Goal: Task Accomplishment & Management: Use online tool/utility

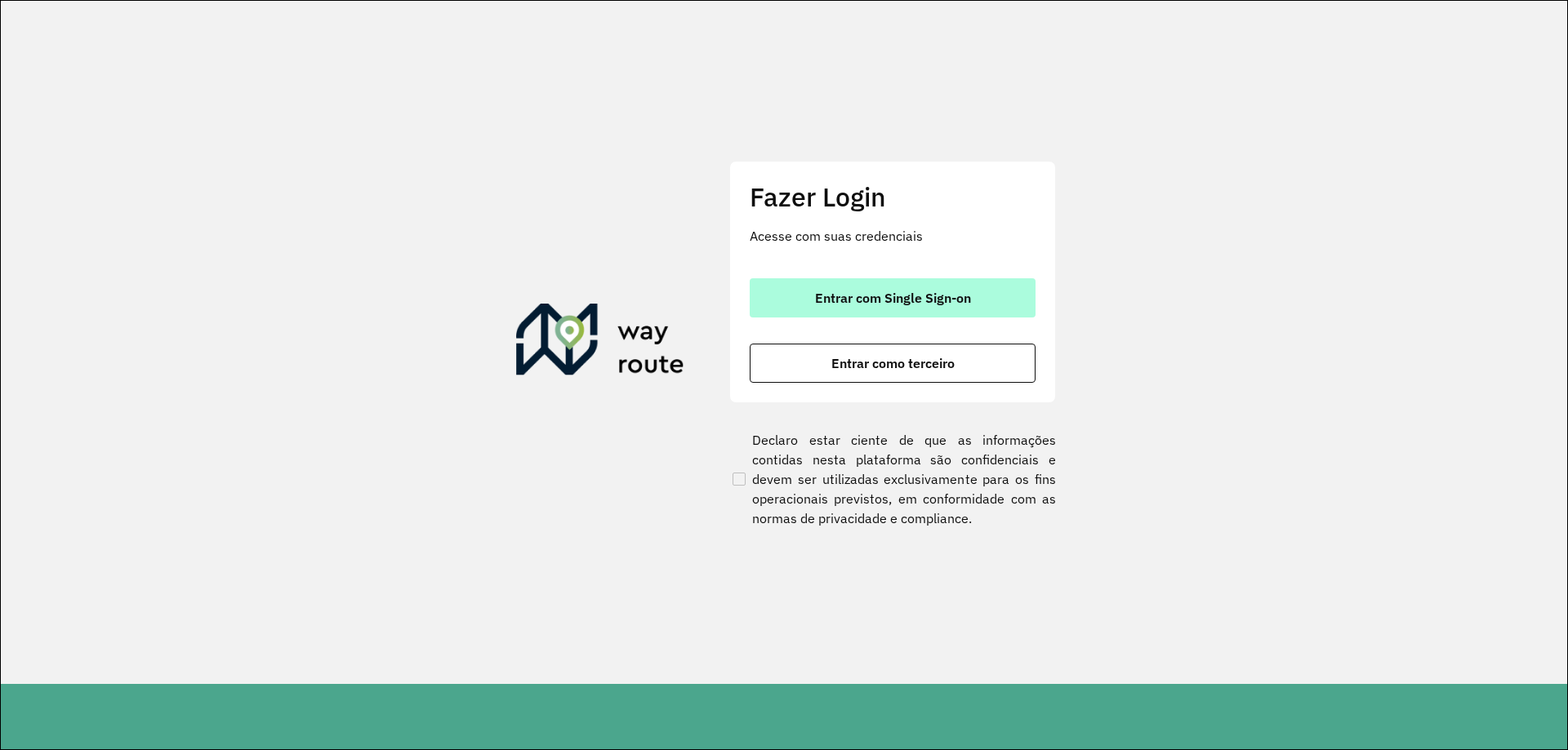
click at [919, 304] on span "Entrar com Single Sign-on" at bounding box center [893, 298] width 156 height 13
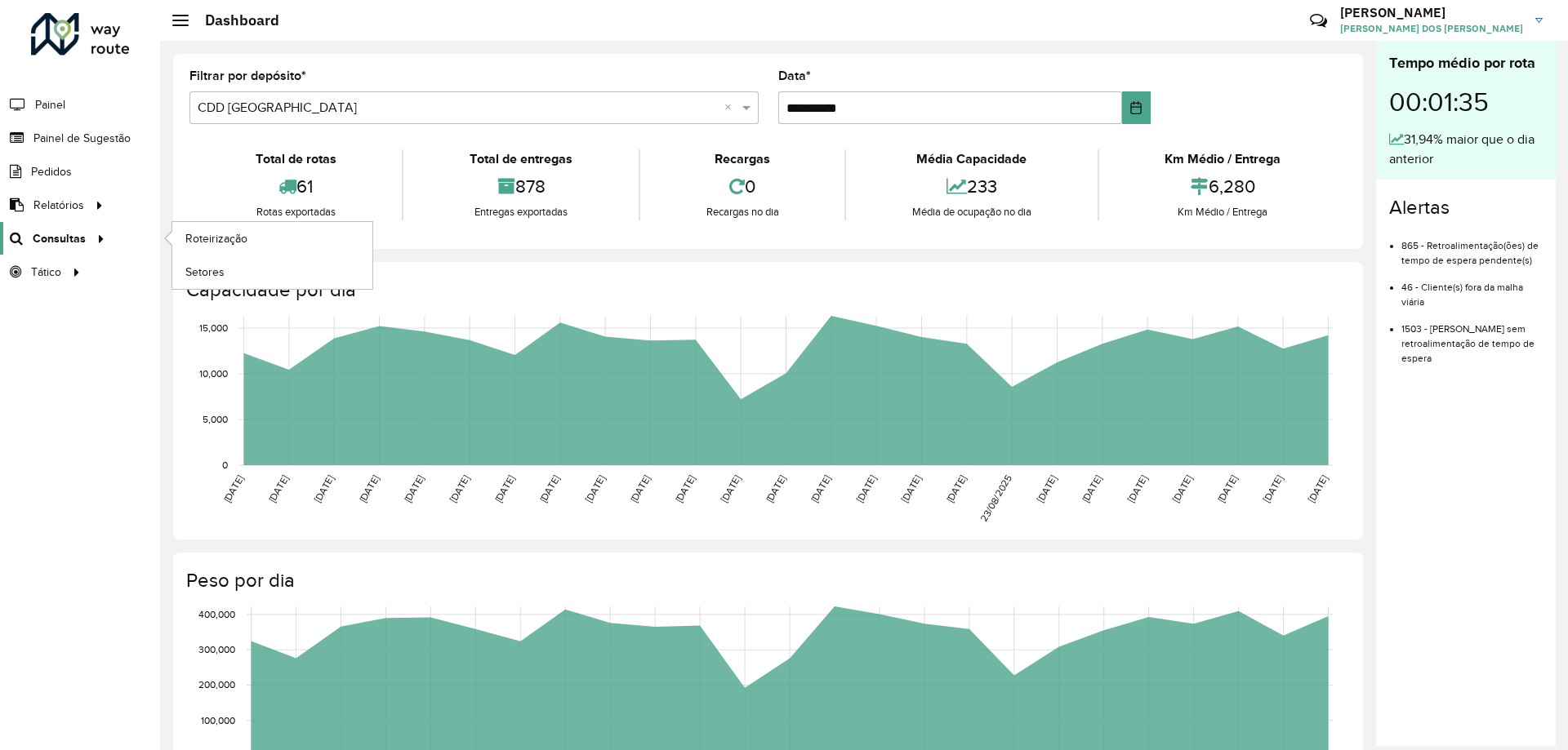
click at [37, 240] on span "Consultas" at bounding box center [59, 239] width 53 height 17
click at [249, 239] on span "Roteirização" at bounding box center [218, 239] width 67 height 17
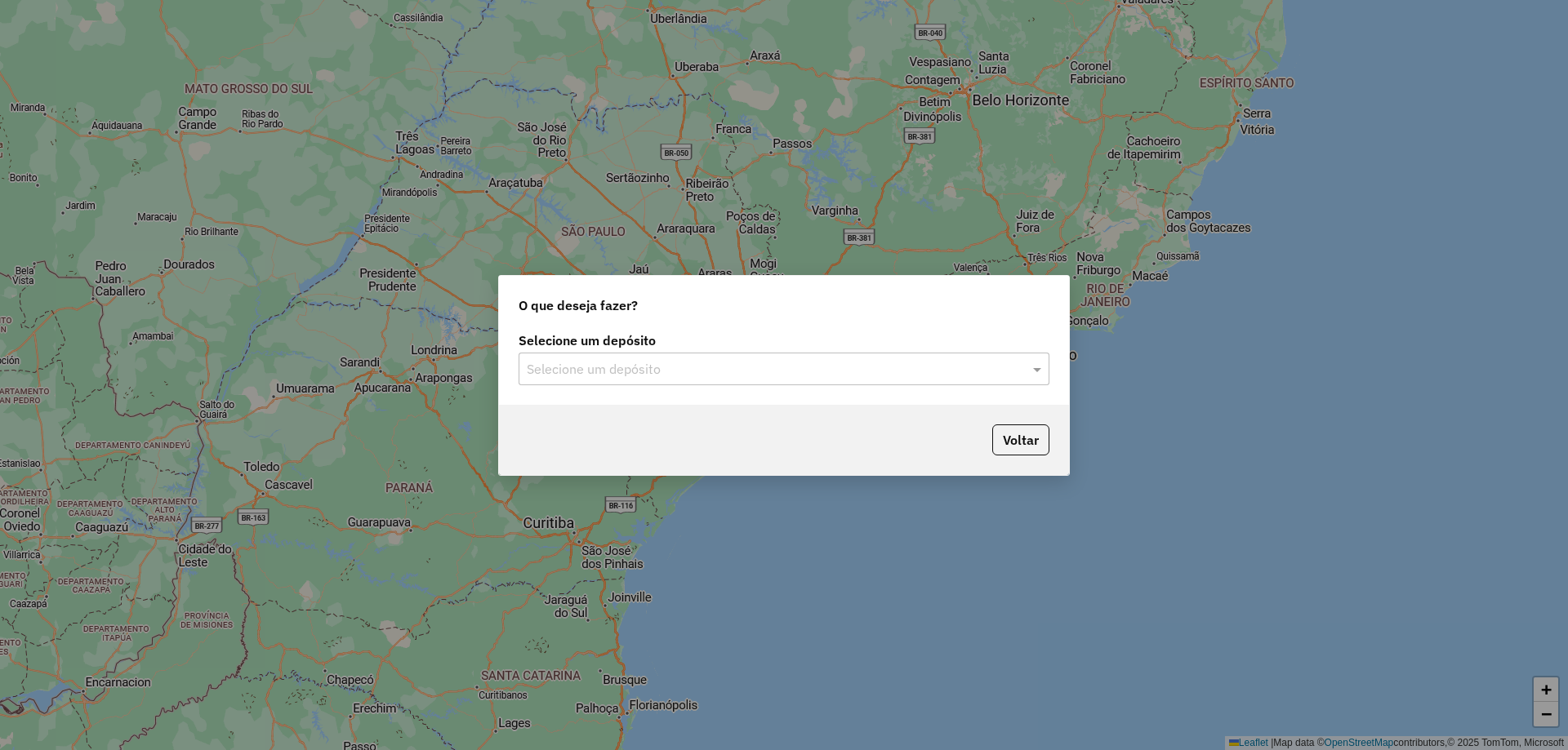
click at [791, 376] on input "text" at bounding box center [768, 369] width 482 height 19
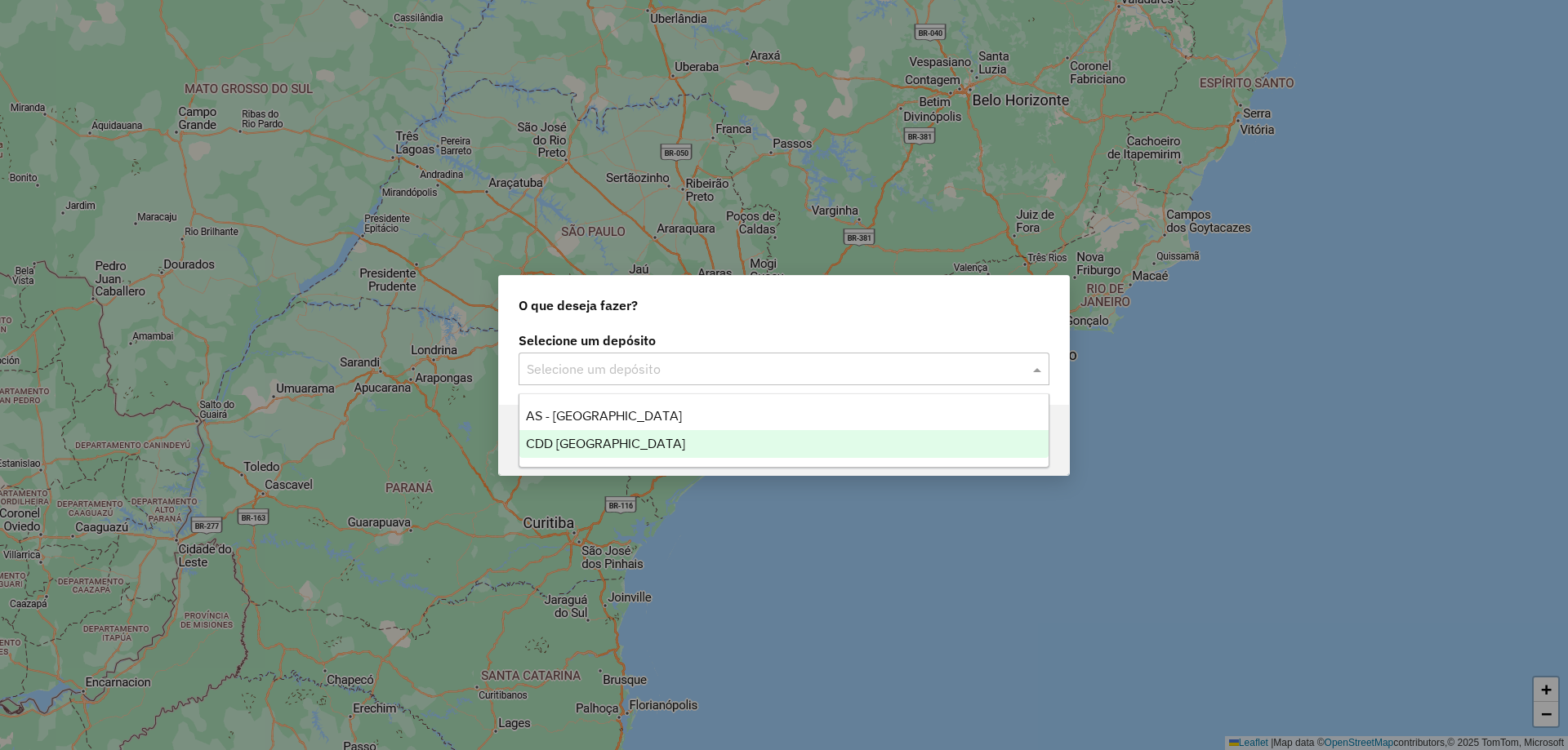
click at [718, 442] on div "CDD [GEOGRAPHIC_DATA]" at bounding box center [784, 443] width 529 height 28
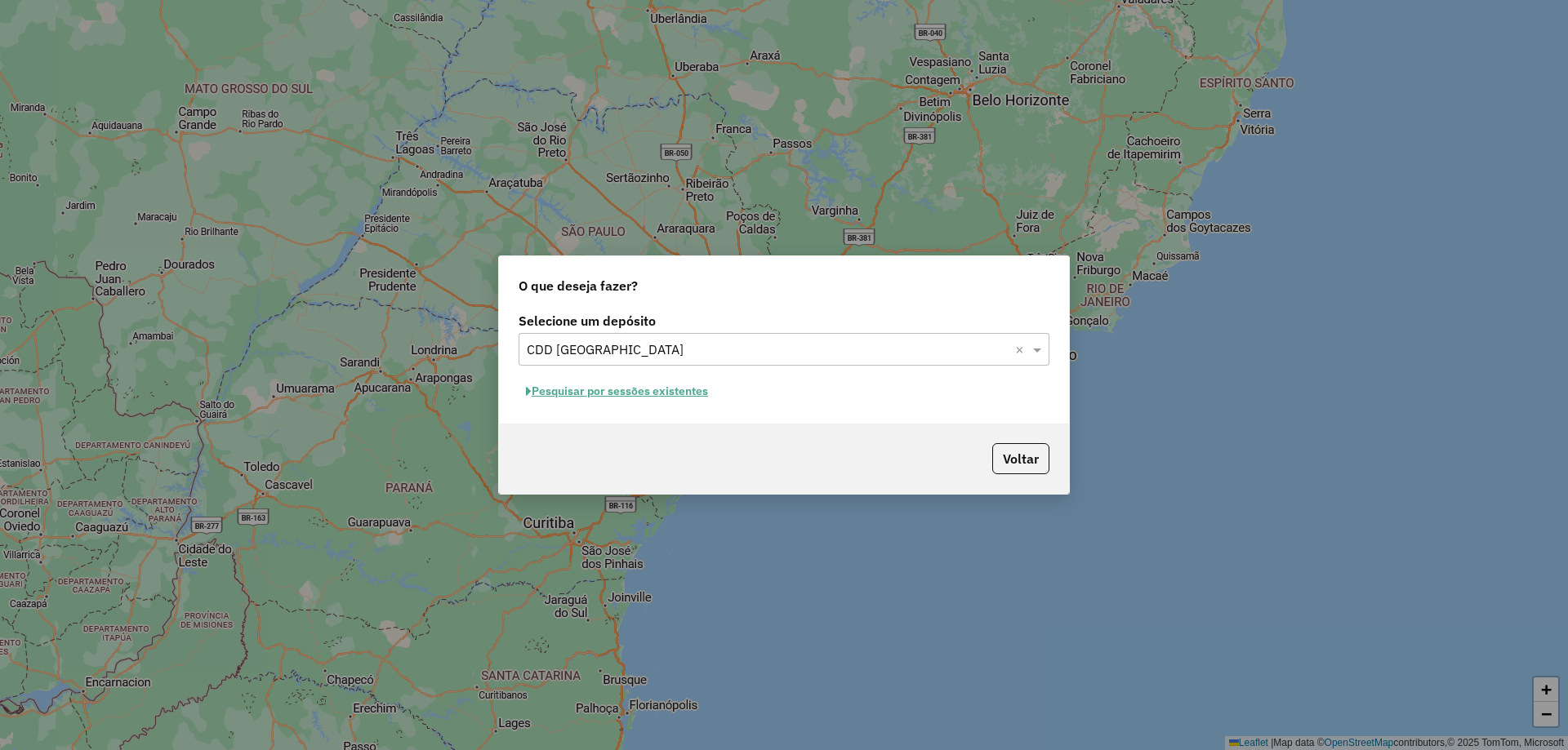
click at [611, 398] on button "Pesquisar por sessões existentes" at bounding box center [617, 391] width 197 height 25
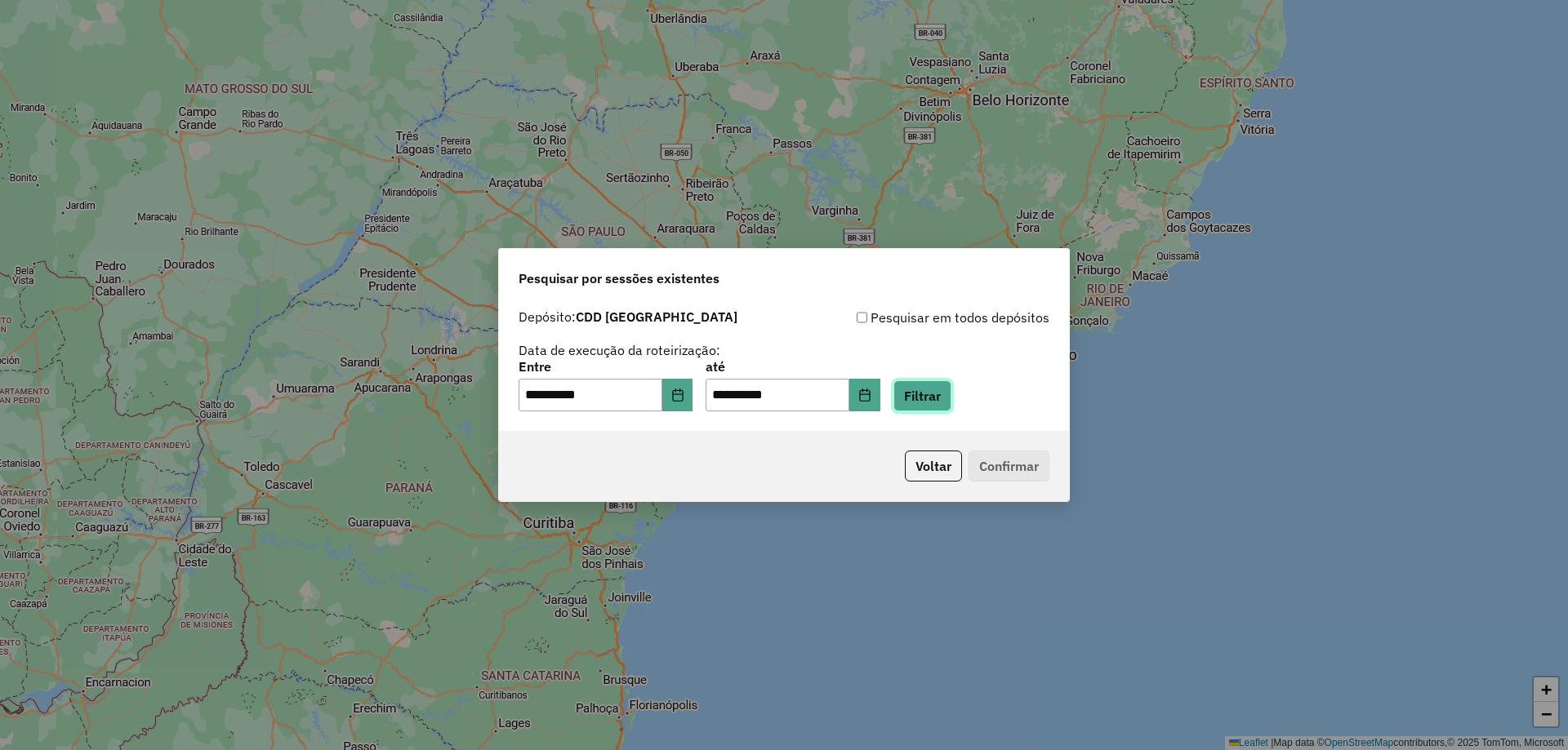
click at [943, 408] on button "Filtrar" at bounding box center [922, 396] width 58 height 31
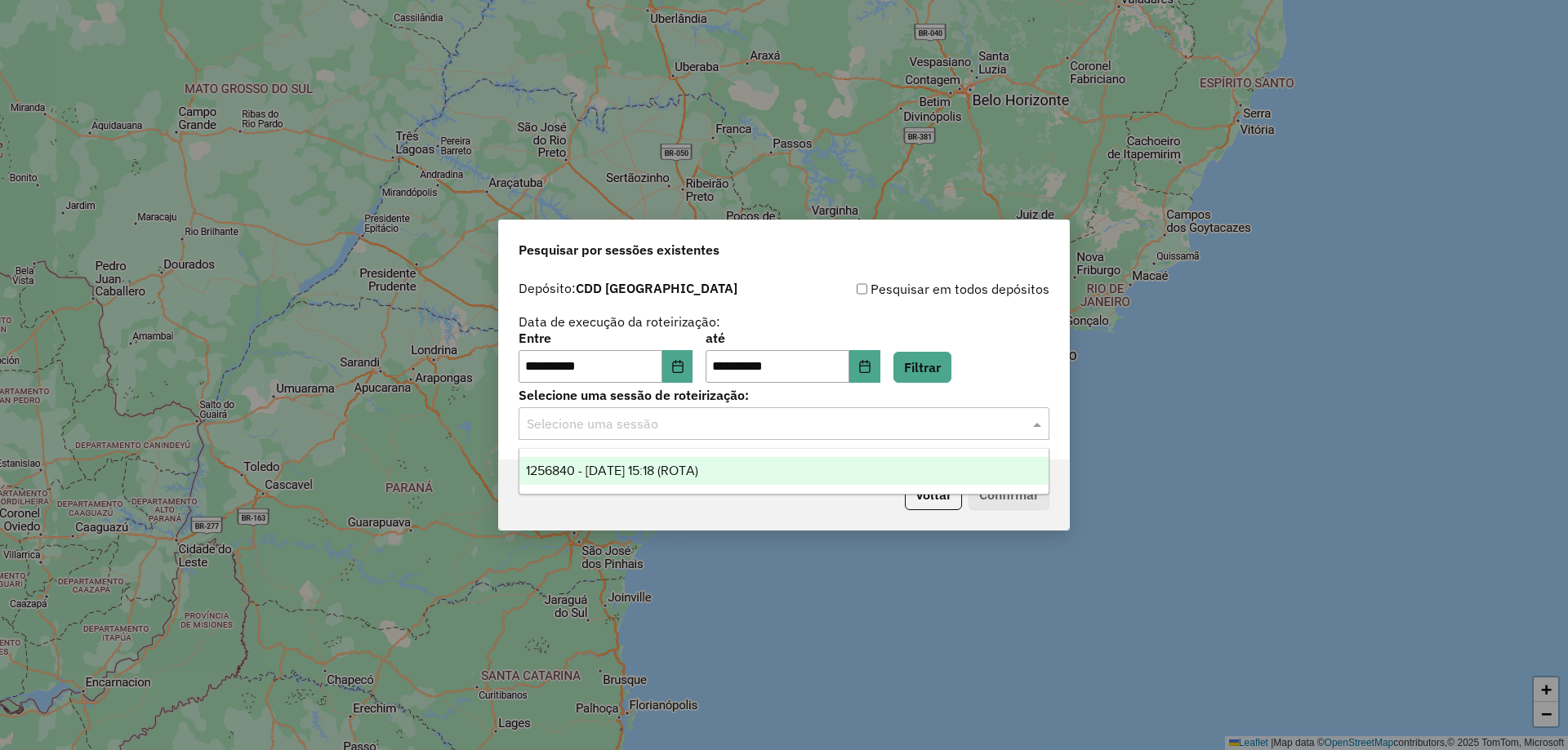
click at [885, 429] on input "text" at bounding box center [768, 424] width 482 height 19
click at [698, 467] on span "1256840 - [DATE] 15:18 (ROTA)" at bounding box center [611, 470] width 173 height 13
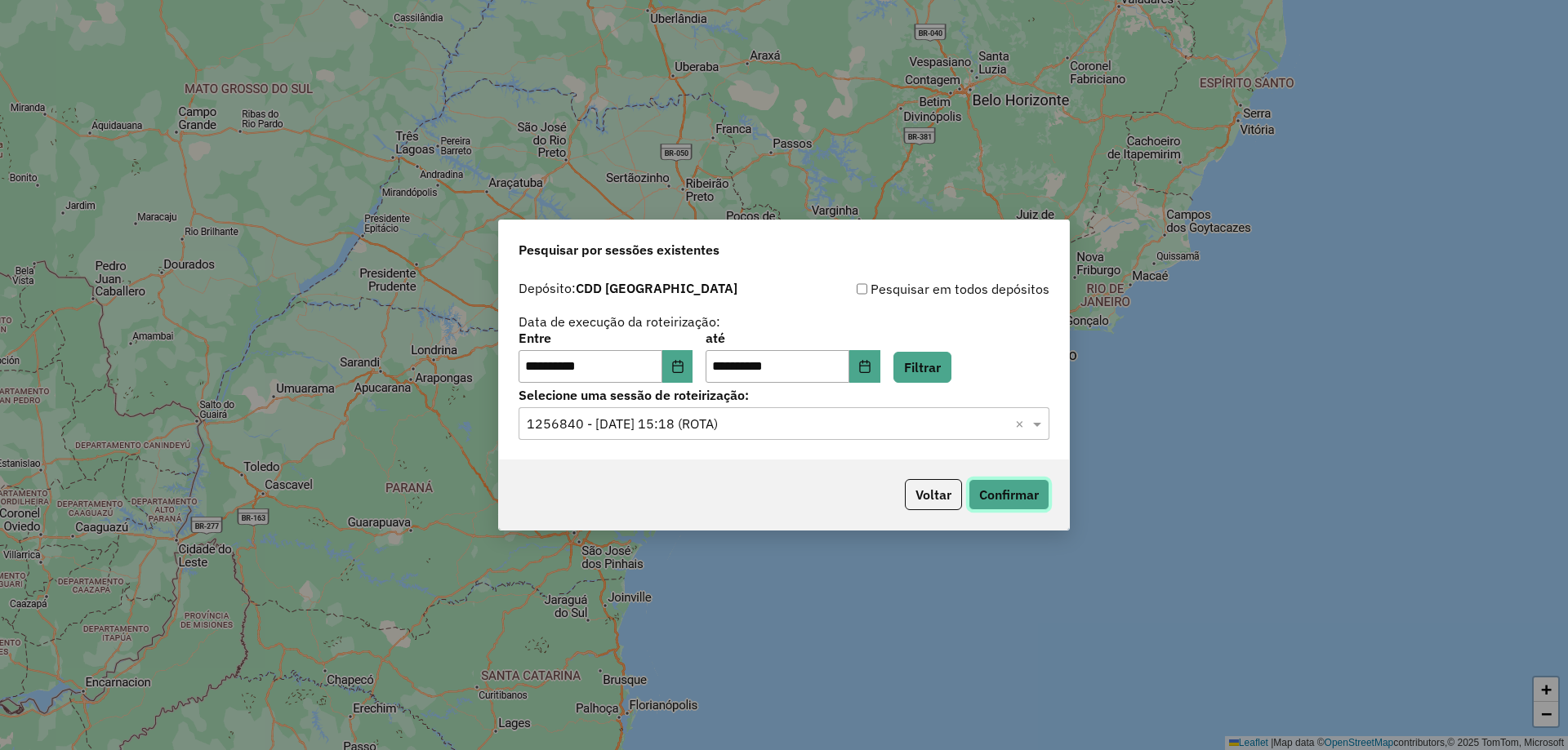
click at [990, 493] on button "Confirmar" at bounding box center [1009, 495] width 81 height 31
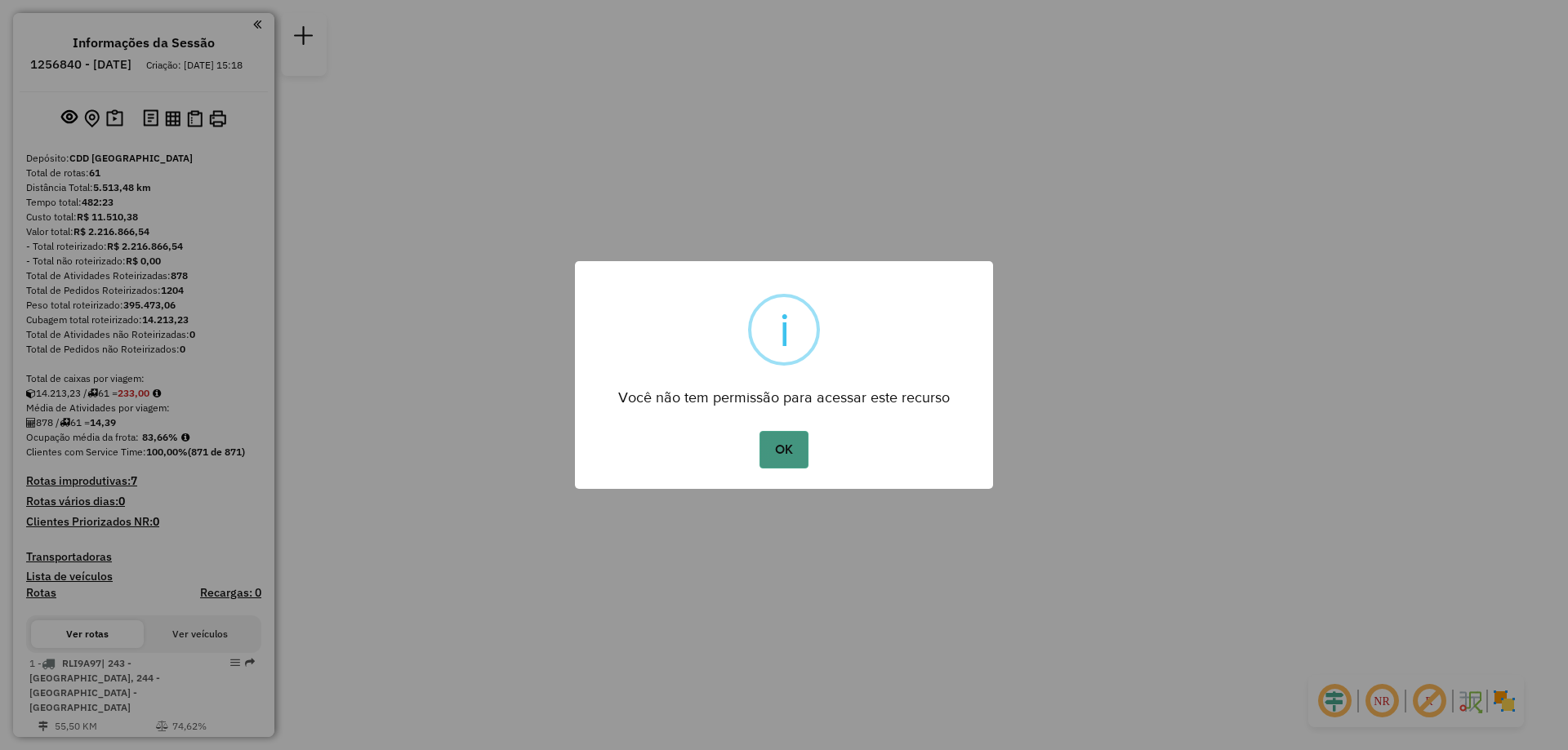
click at [792, 444] on button "OK" at bounding box center [783, 449] width 48 height 38
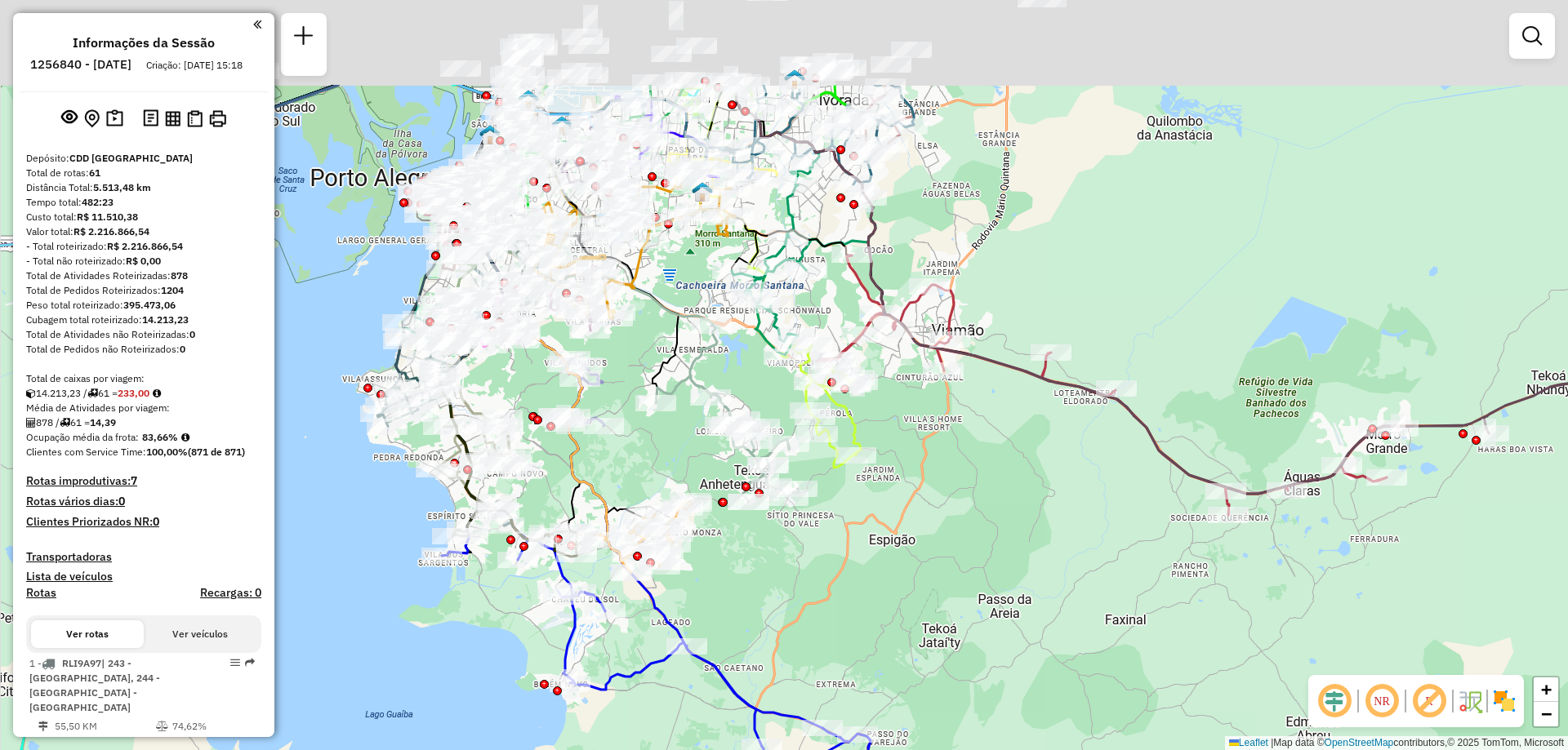
drag, startPoint x: 747, startPoint y: 349, endPoint x: 836, endPoint y: 509, distance: 183.1
click at [836, 509] on div "Janela de atendimento Grade de atendimento Capacidade Transportadoras Veículos …" at bounding box center [784, 375] width 1568 height 750
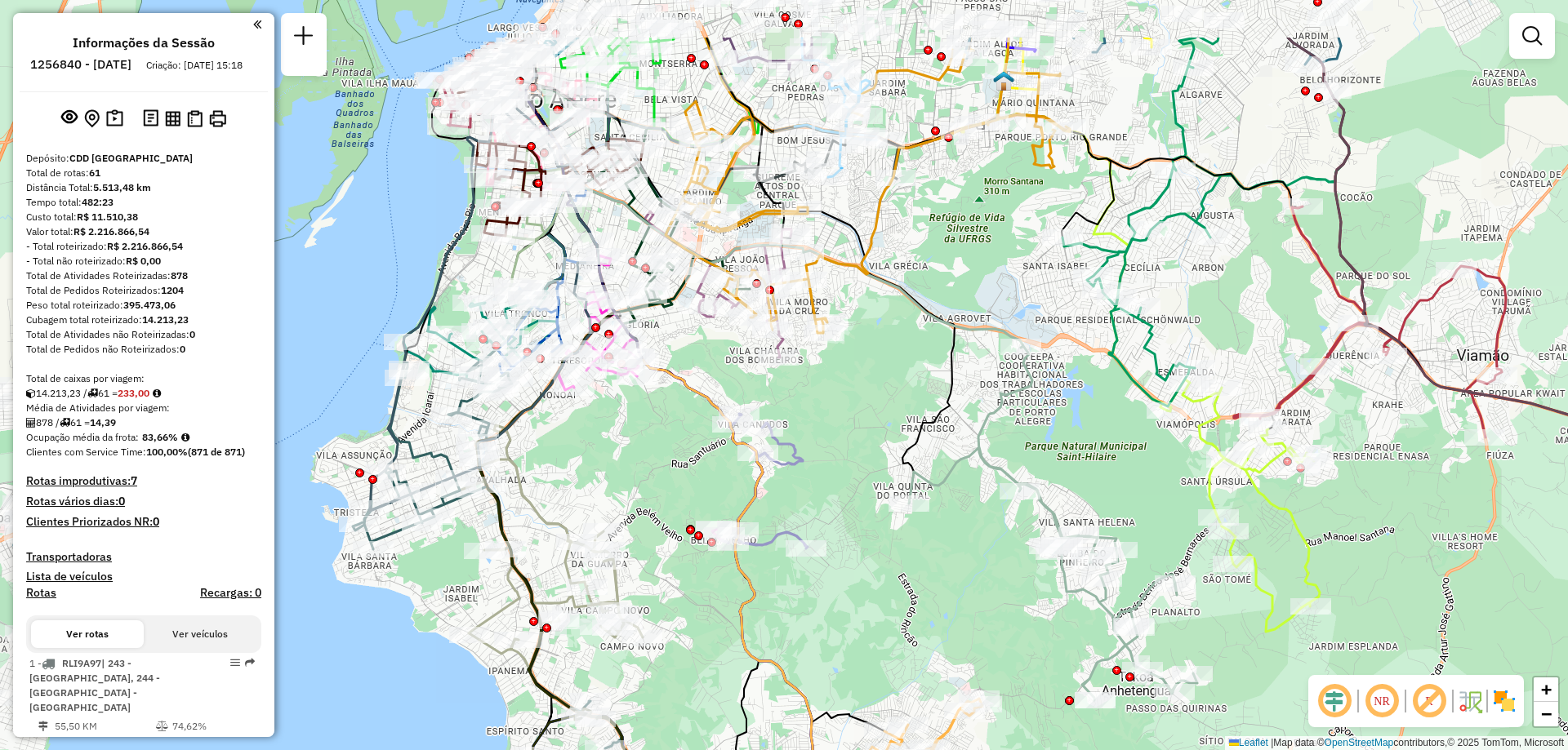
drag, startPoint x: 634, startPoint y: 417, endPoint x: 893, endPoint y: 530, distance: 282.6
click at [893, 530] on div "Janela de atendimento Grade de atendimento Capacidade Transportadoras Veículos …" at bounding box center [784, 375] width 1568 height 750
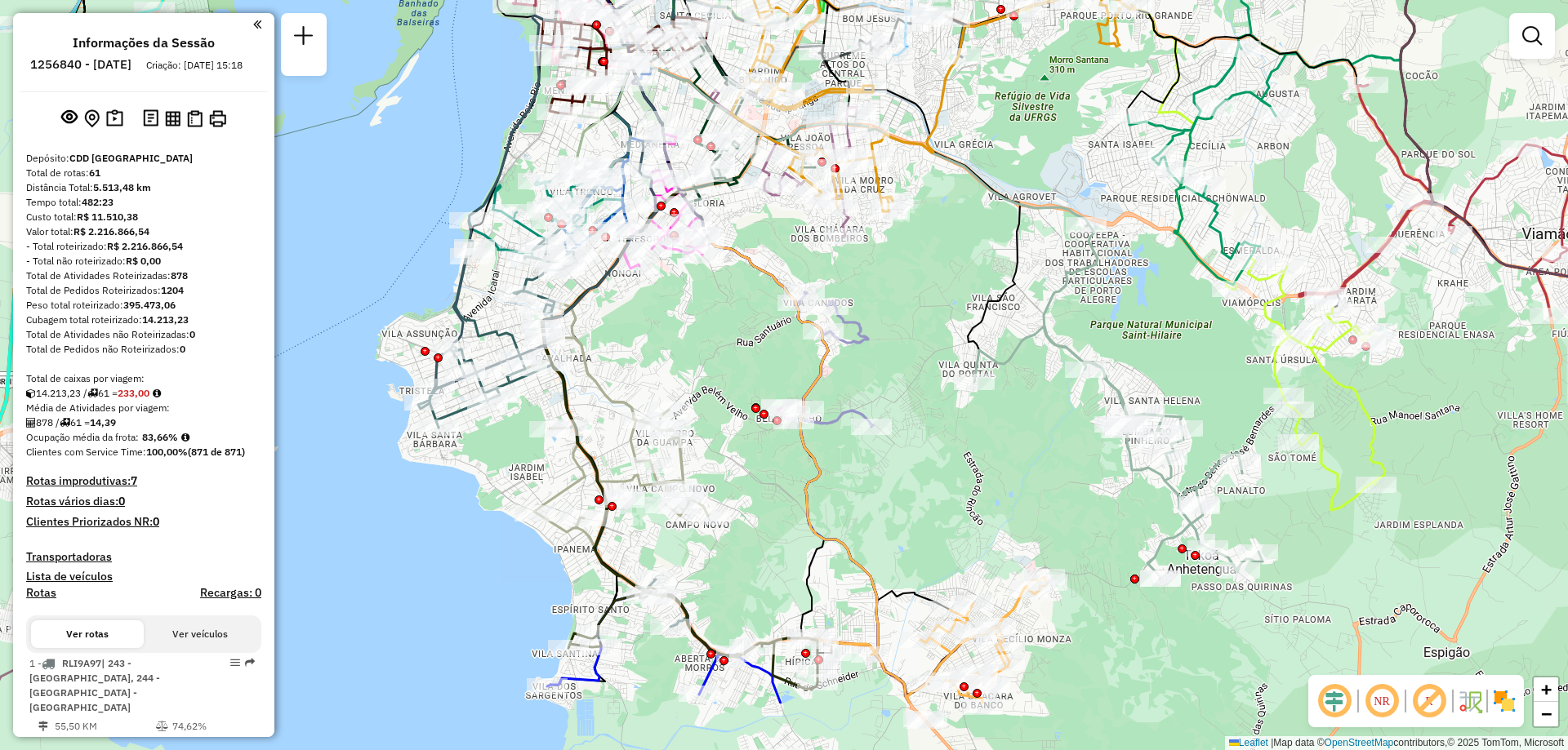
drag, startPoint x: 639, startPoint y: 476, endPoint x: 705, endPoint y: 354, distance: 138.7
click at [705, 354] on div "Janela de atendimento Grade de atendimento Capacidade Transportadoras Veículos …" at bounding box center [784, 375] width 1568 height 750
